Goal: Communication & Community: Answer question/provide support

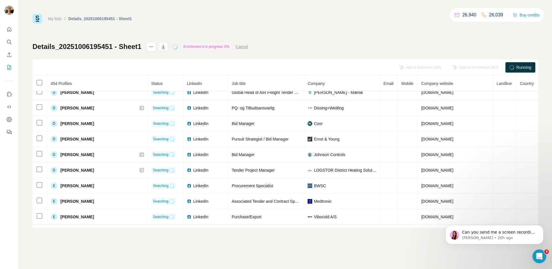
scroll to position [1419, 0]
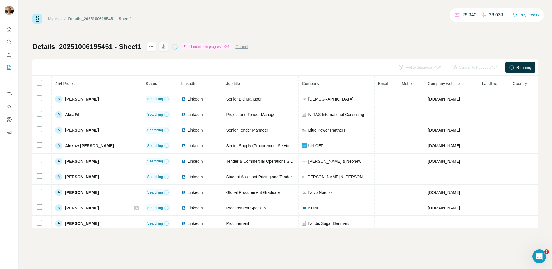
click at [165, 47] on icon "button" at bounding box center [163, 47] width 6 height 6
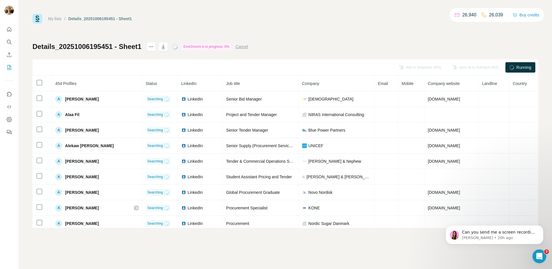
click at [245, 49] on button "Cancel" at bounding box center [241, 47] width 13 height 6
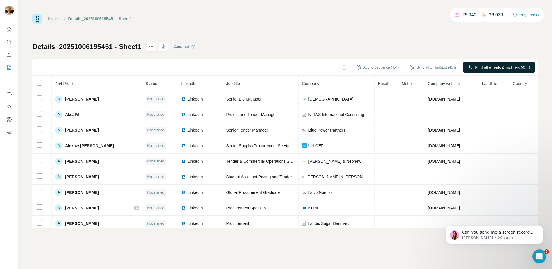
click at [475, 67] on span "Find all emails & mobiles (454)" at bounding box center [502, 67] width 55 height 6
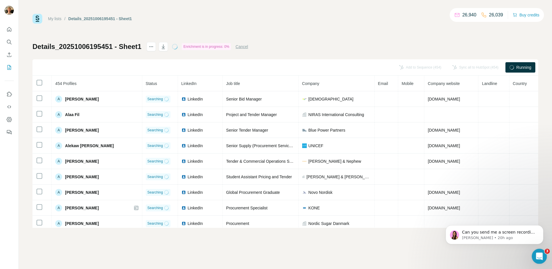
click at [534, 251] on div "Open Intercom Messenger" at bounding box center [538, 255] width 19 height 19
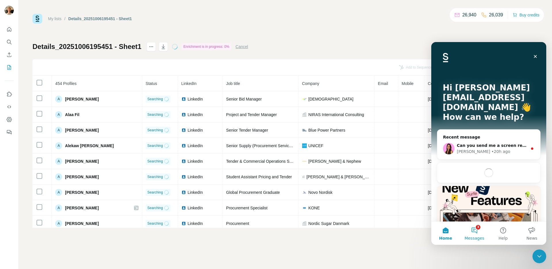
click at [476, 233] on button "3 Messages" at bounding box center [474, 232] width 29 height 23
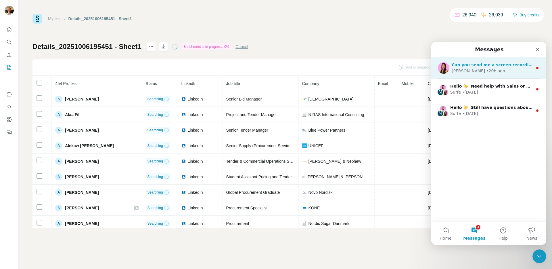
click at [465, 68] on div "Aurélie • 20h ago" at bounding box center [492, 71] width 81 height 6
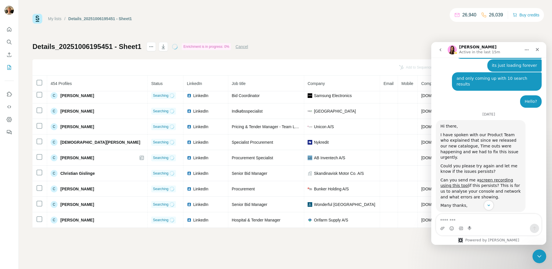
scroll to position [1165, 0]
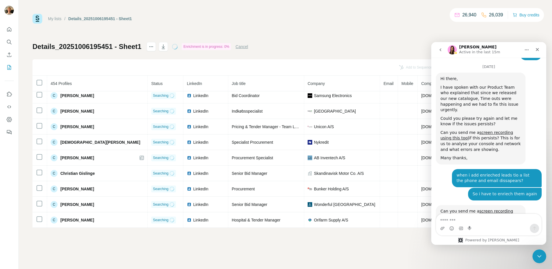
click at [465, 219] on textarea "Message…" at bounding box center [488, 219] width 105 height 10
type textarea "**********"
click at [532, 226] on icon "Send a message…" at bounding box center [534, 228] width 5 height 5
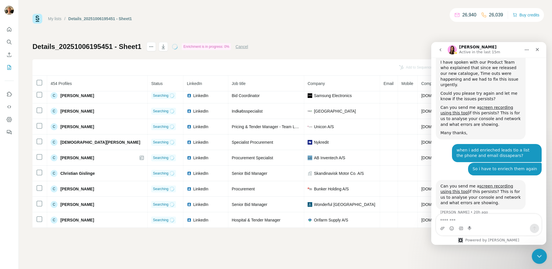
click at [534, 250] on div "Close Intercom Messenger" at bounding box center [539, 255] width 14 height 14
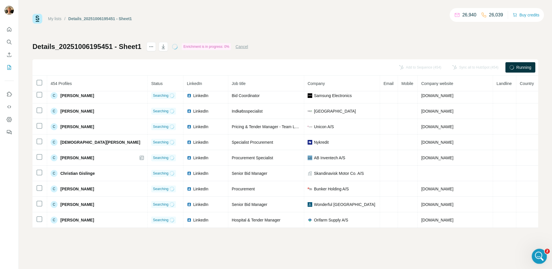
click at [543, 251] on div "Open Intercom Messenger" at bounding box center [538, 255] width 19 height 19
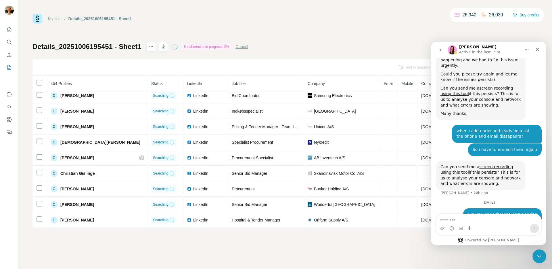
scroll to position [1221, 0]
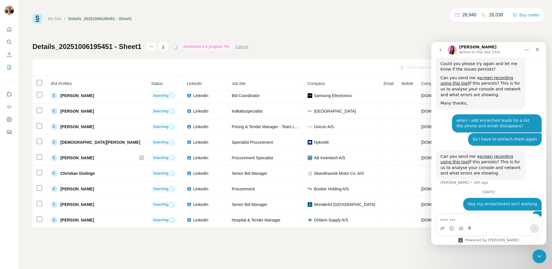
click at [479, 154] on div "Can you send me a screen recording using this tool if this persists? This is fo…" at bounding box center [480, 165] width 81 height 22
click at [494, 226] on div "Intercom messenger" at bounding box center [488, 227] width 105 height 9
click at [459, 222] on textarea "Message…" at bounding box center [488, 219] width 105 height 10
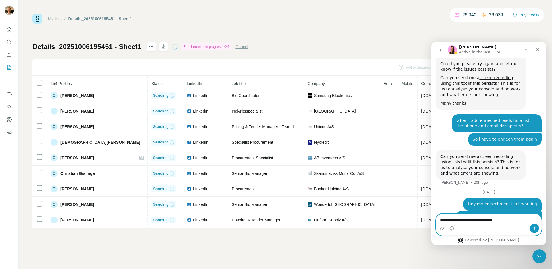
type textarea "**********"
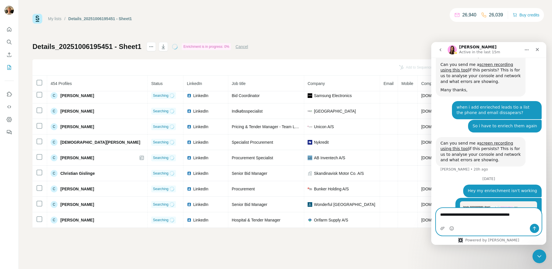
type textarea "**********"
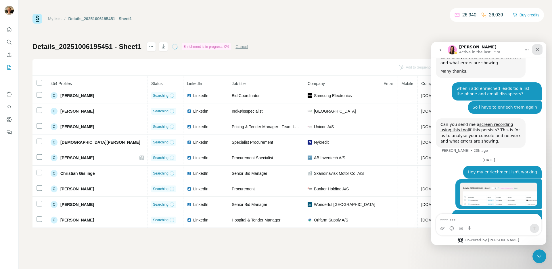
click at [535, 47] on icon "Close" at bounding box center [537, 49] width 5 height 5
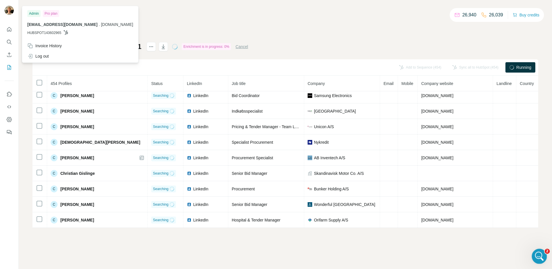
click at [540, 250] on div "Open Intercom Messenger" at bounding box center [538, 255] width 19 height 19
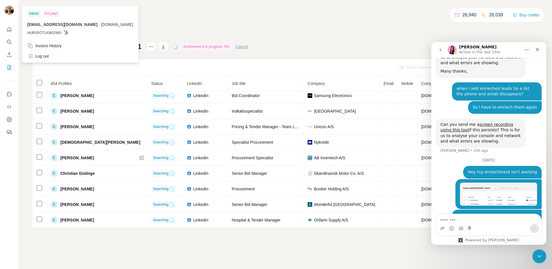
click at [381, 34] on div "My lists / Details_20251006195451 - Sheet1 26,940 26,039 Buy credits Details_20…" at bounding box center [285, 121] width 506 height 214
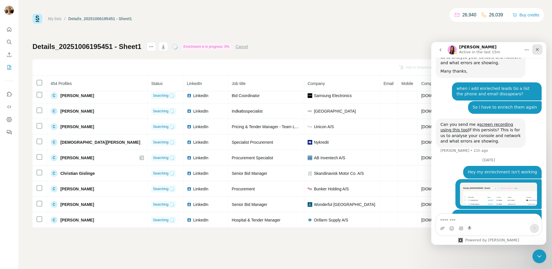
click at [540, 48] on div "Close" at bounding box center [537, 49] width 10 height 10
